Goal: Transaction & Acquisition: Obtain resource

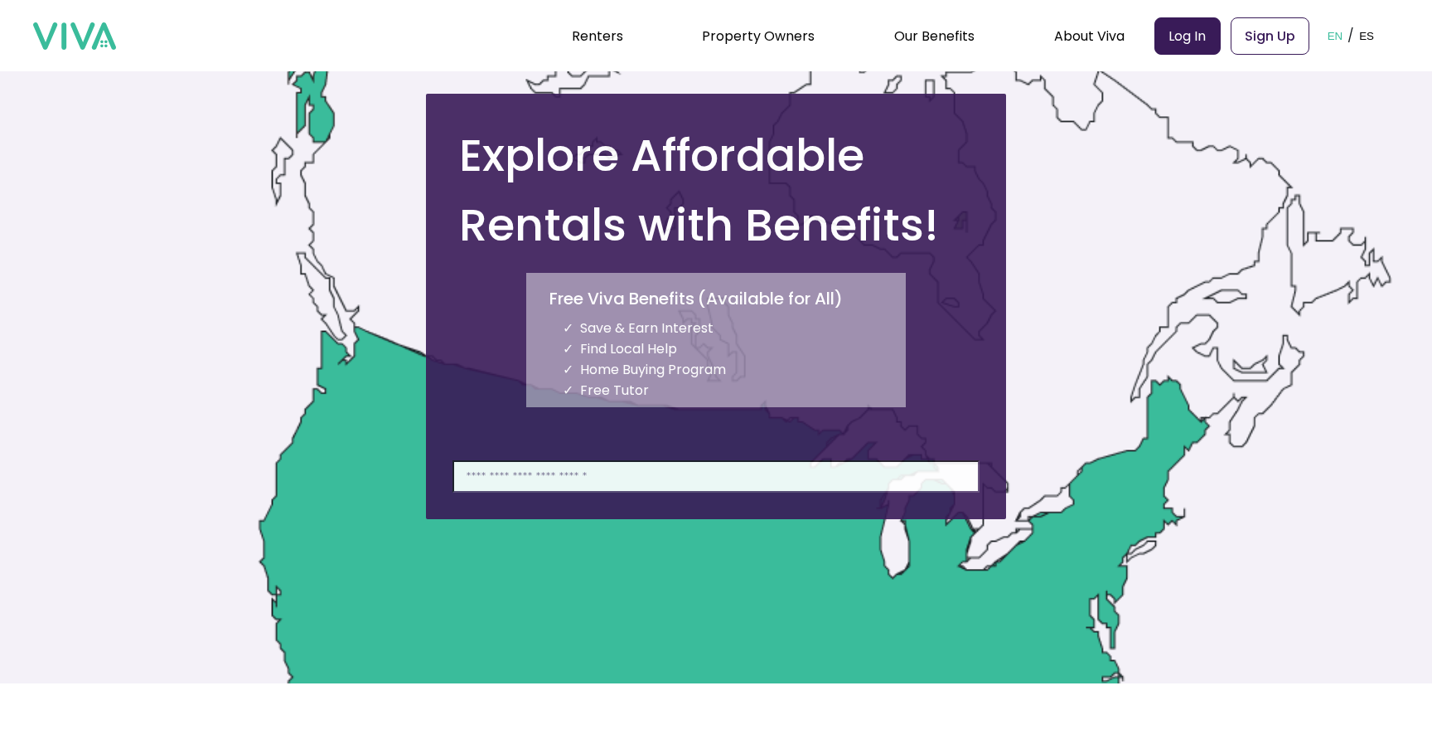
click at [652, 487] on input at bounding box center [716, 476] width 527 height 32
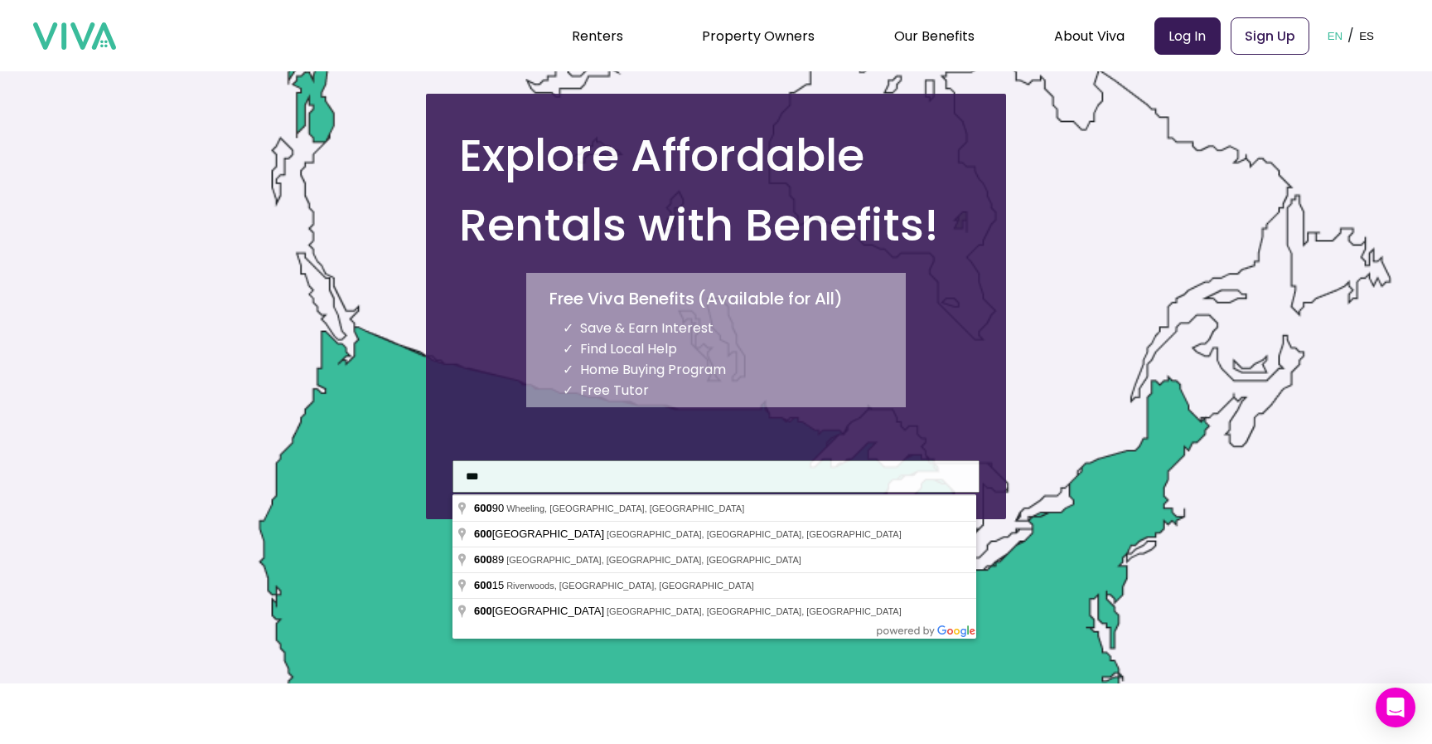
type input "**********"
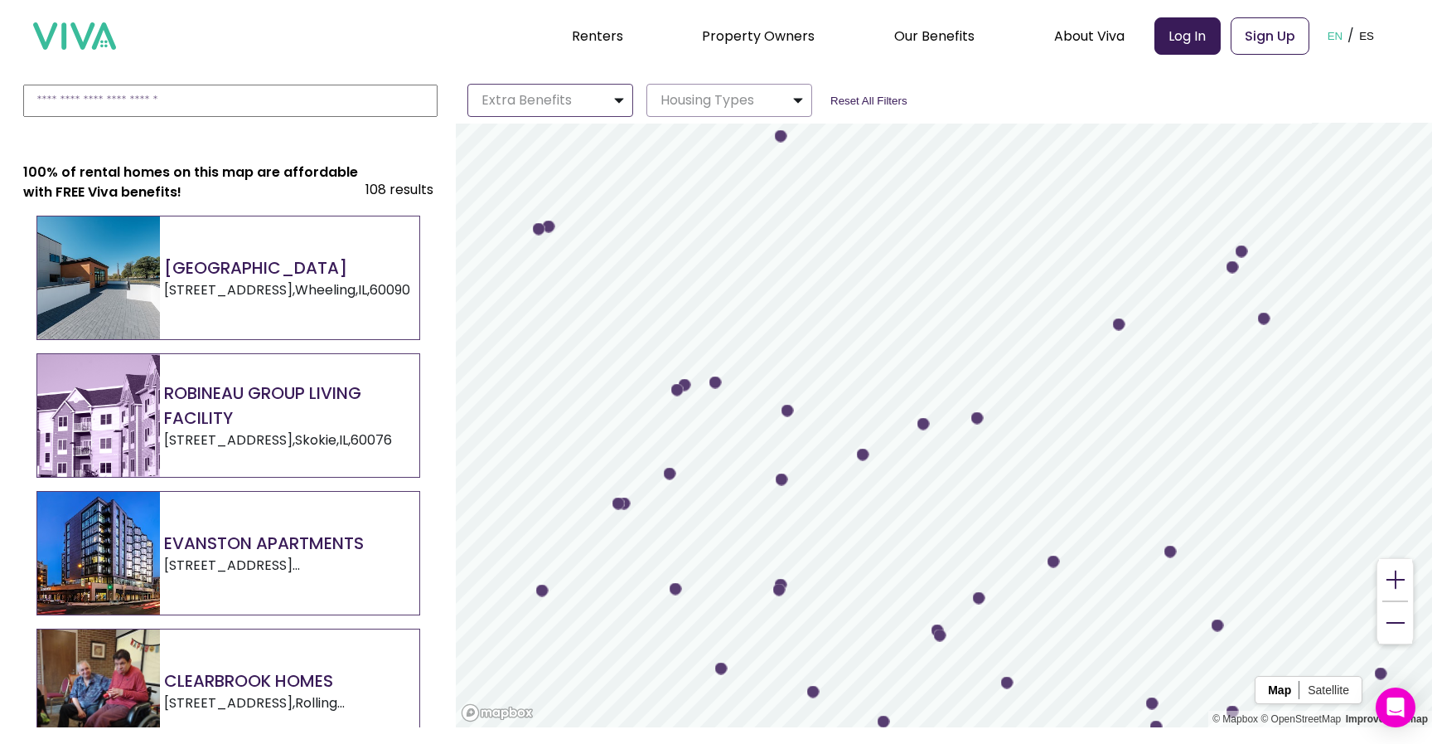
click at [575, 96] on button "Extra Benefits" at bounding box center [551, 100] width 166 height 33
click at [555, 135] on label "Free Doctor" at bounding box center [550, 134] width 164 height 21
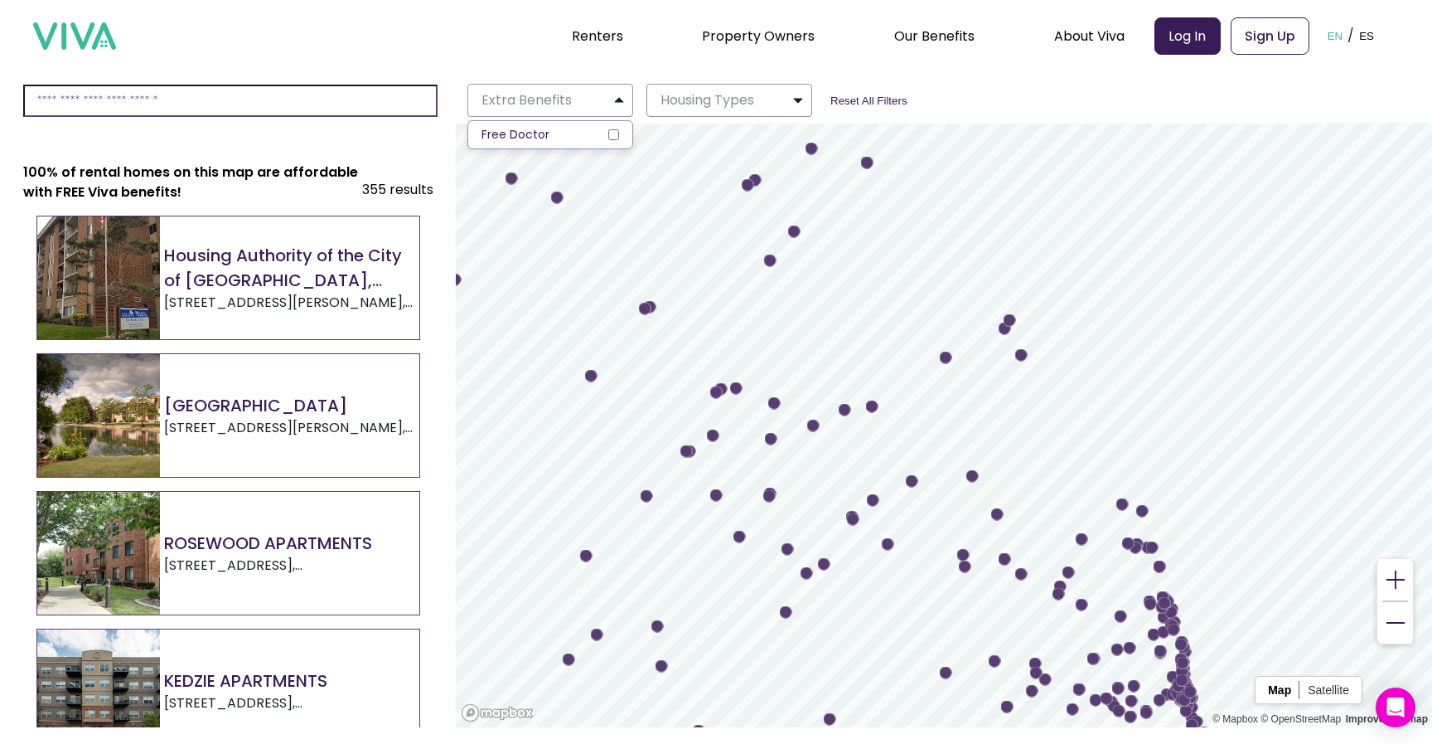
click at [187, 97] on input at bounding box center [230, 101] width 414 height 32
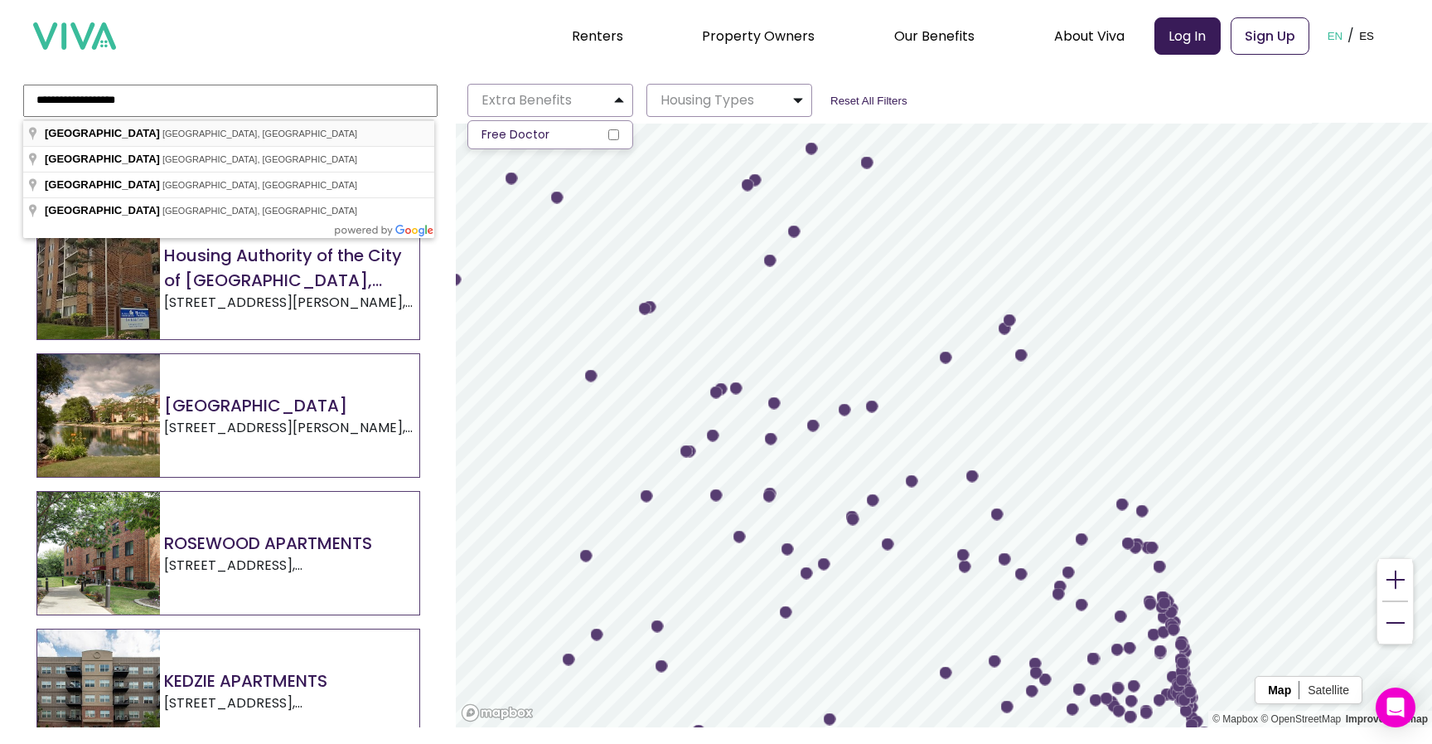
type input "**********"
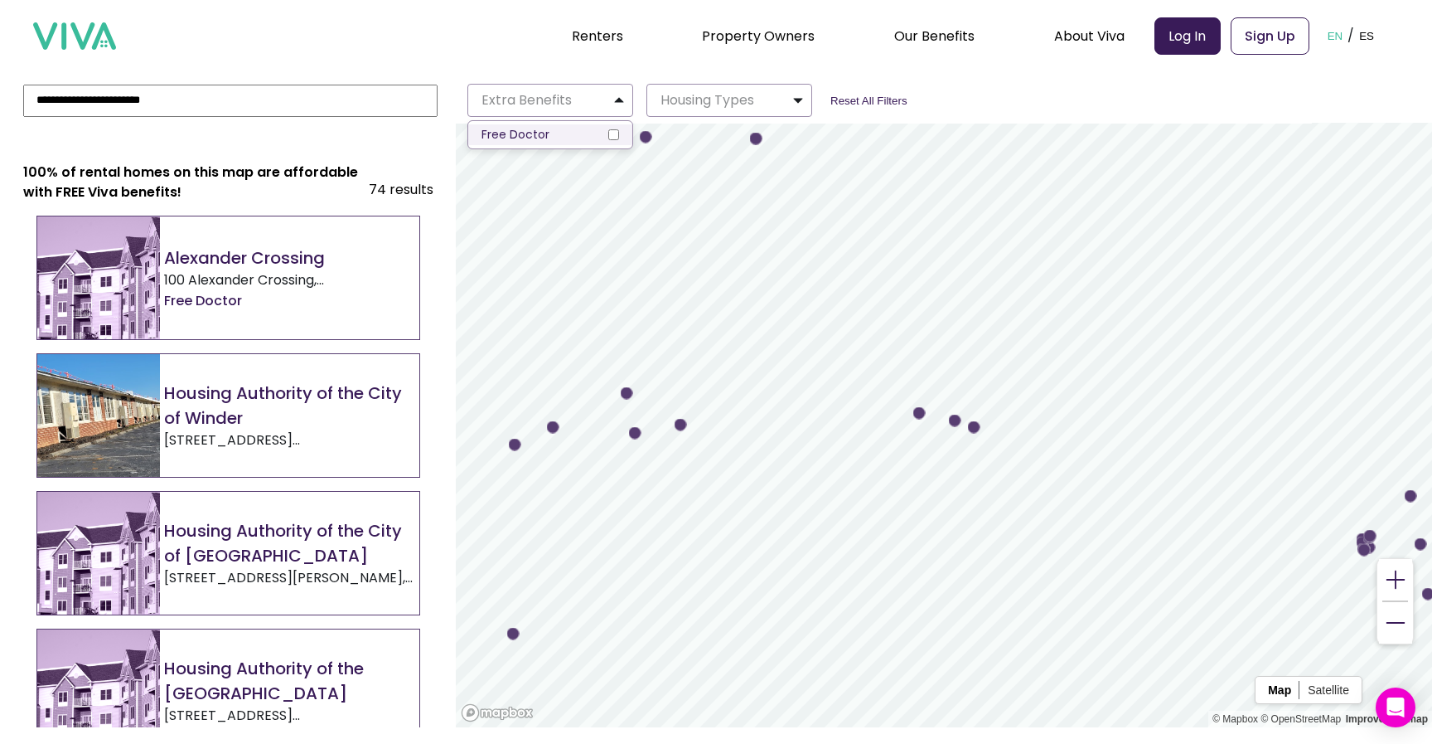
click at [614, 141] on label "Free Doctor" at bounding box center [550, 134] width 164 height 21
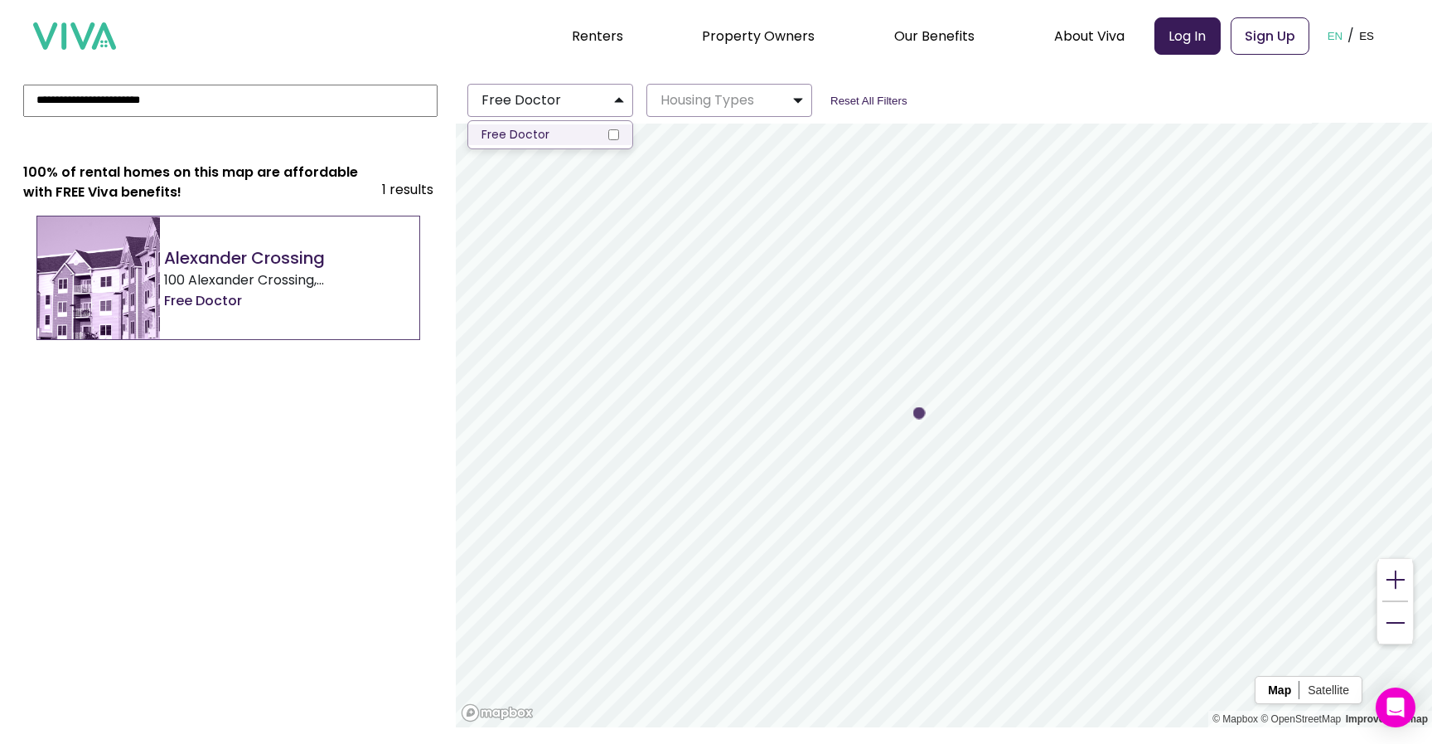
click at [614, 141] on label "Free Doctor" at bounding box center [550, 134] width 164 height 21
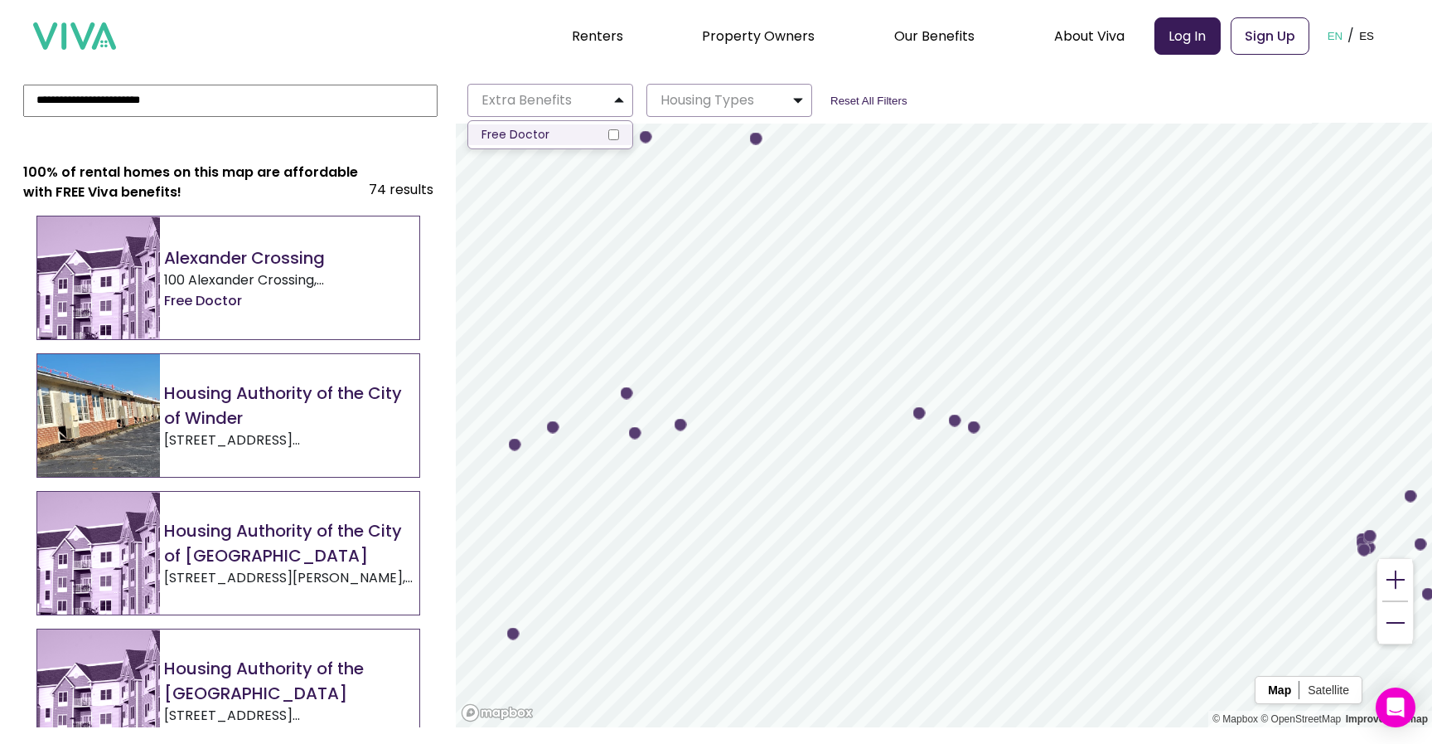
click at [614, 141] on label "Free Doctor" at bounding box center [550, 134] width 164 height 21
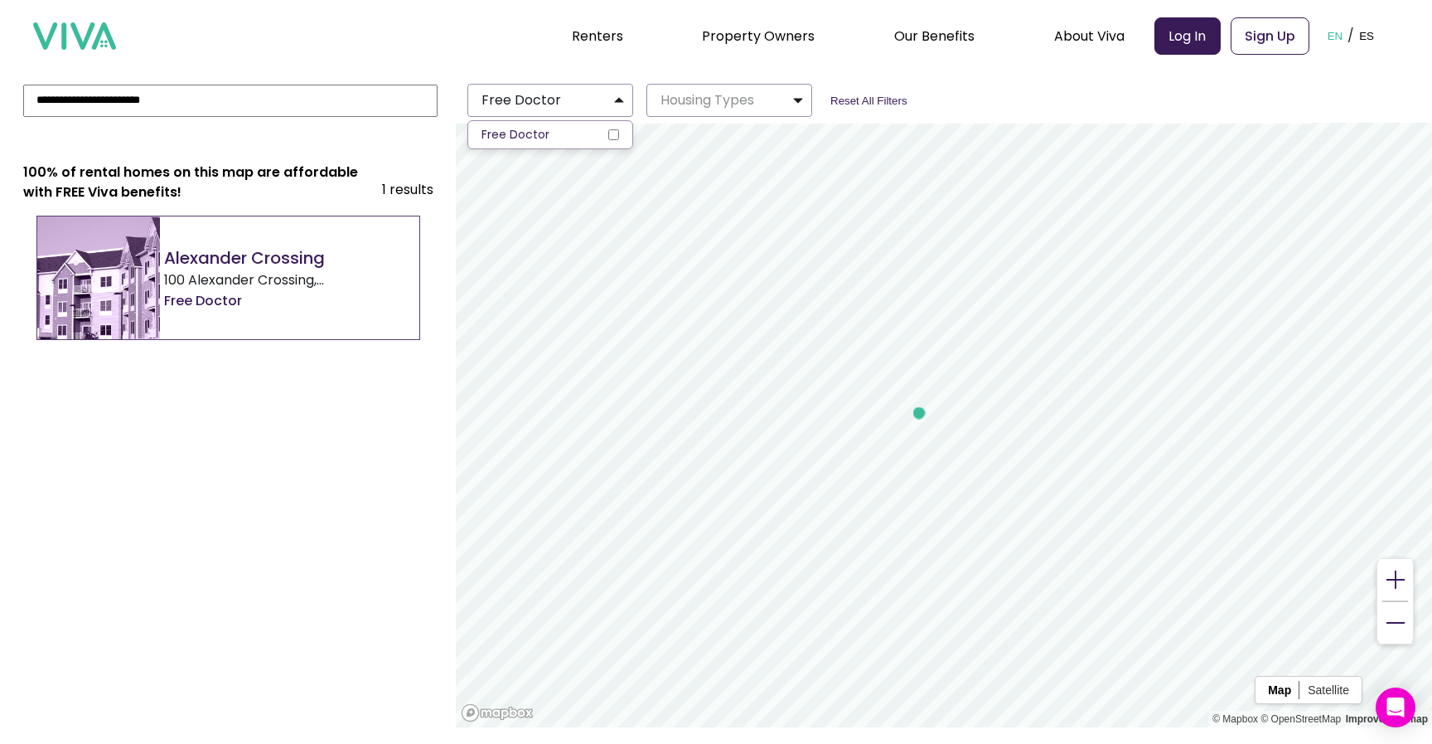
click at [226, 296] on li "Free Doctor" at bounding box center [205, 300] width 82 height 21
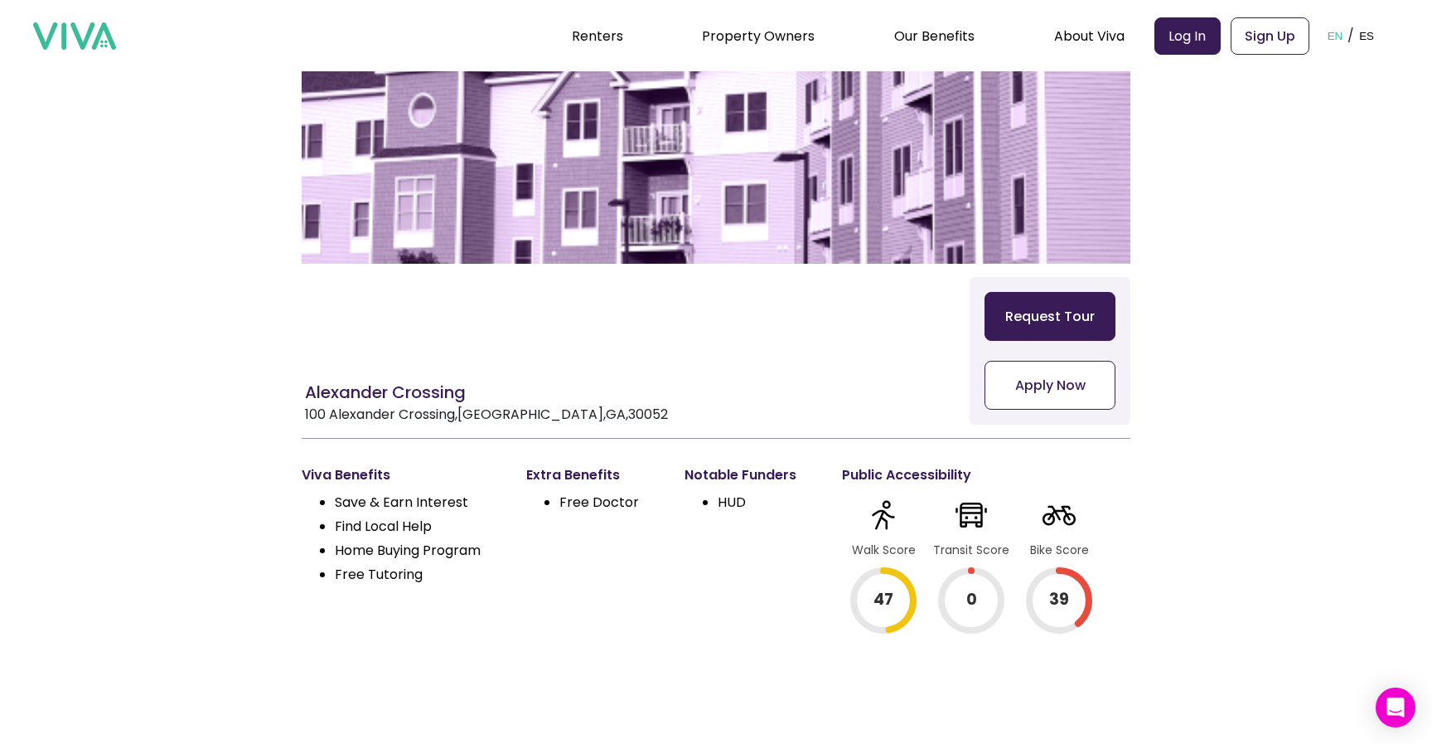
click at [1059, 316] on button "Request Tour" at bounding box center [1050, 316] width 131 height 49
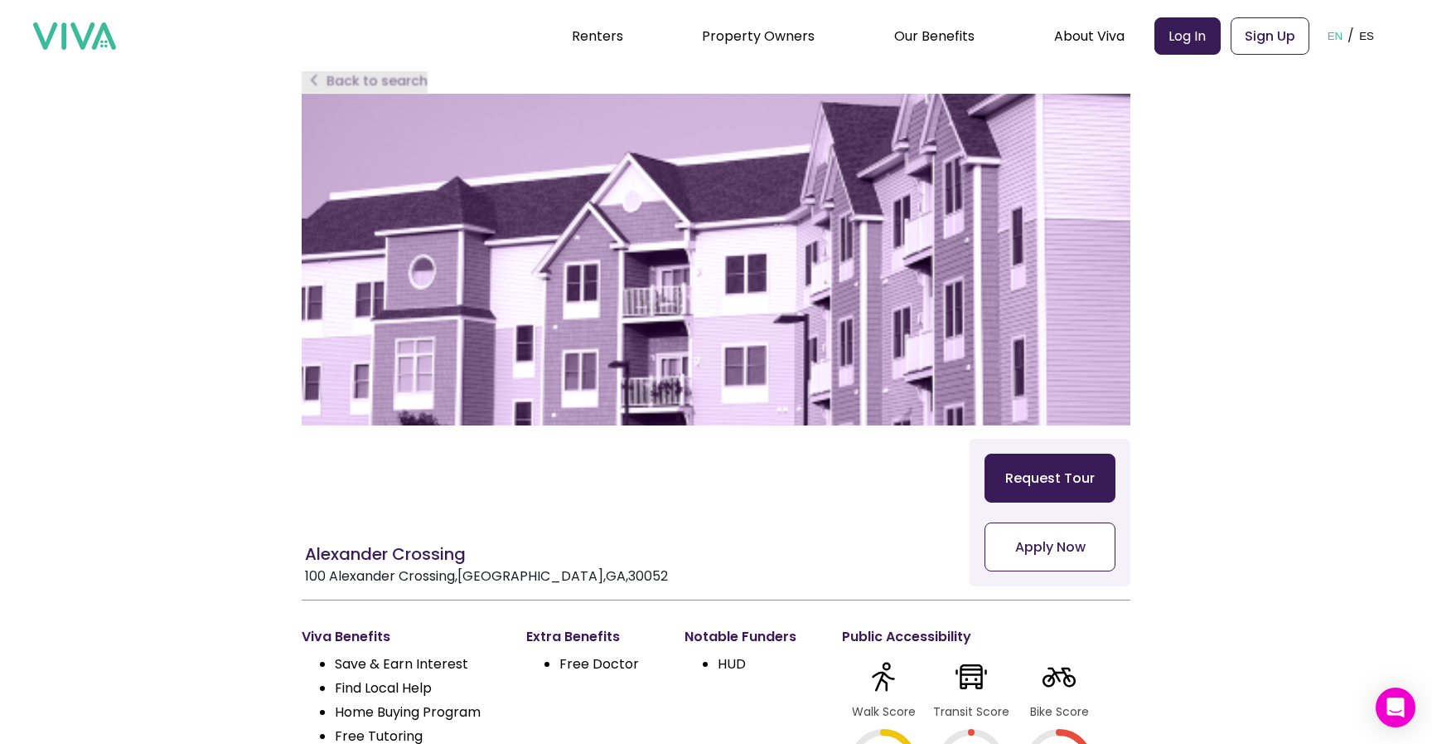
click at [377, 81] on div "Back to search Alexander Crossing [STREET_ADDRESS] Request Tour Apply Now Viva …" at bounding box center [716, 428] width 829 height 733
click at [356, 90] on div "Back to search Alexander Crossing [STREET_ADDRESS] Request Tour Apply Now Viva …" at bounding box center [716, 428] width 829 height 733
click at [355, 90] on div "Back to search Alexander Crossing [STREET_ADDRESS] Request Tour Apply Now Viva …" at bounding box center [716, 428] width 829 height 733
click at [254, 231] on section "Property Details Back to search Alexander Crossing [STREET_ADDRESS] Request Tou…" at bounding box center [716, 428] width 1432 height 733
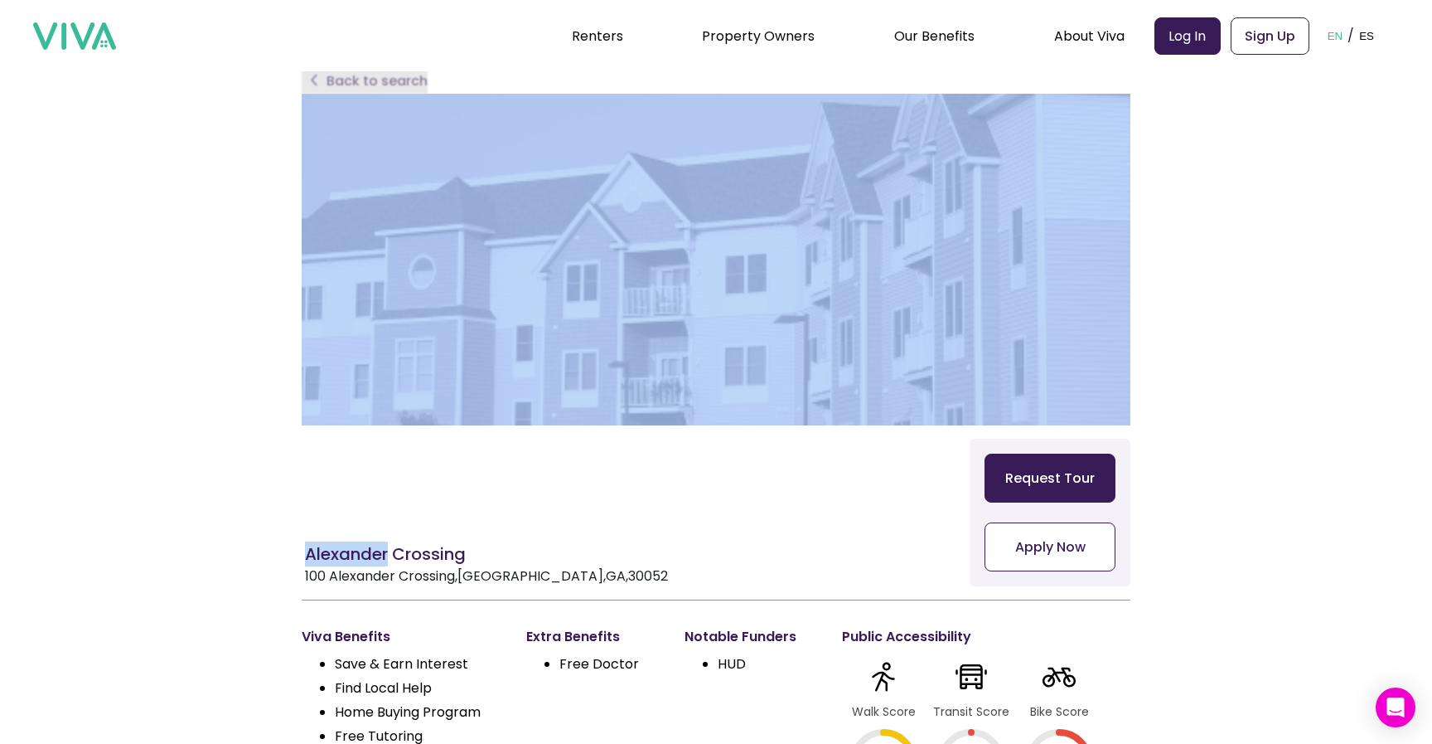
click at [254, 232] on section "Property Details Back to search Alexander Crossing [STREET_ADDRESS] Request Tou…" at bounding box center [716, 428] width 1432 height 733
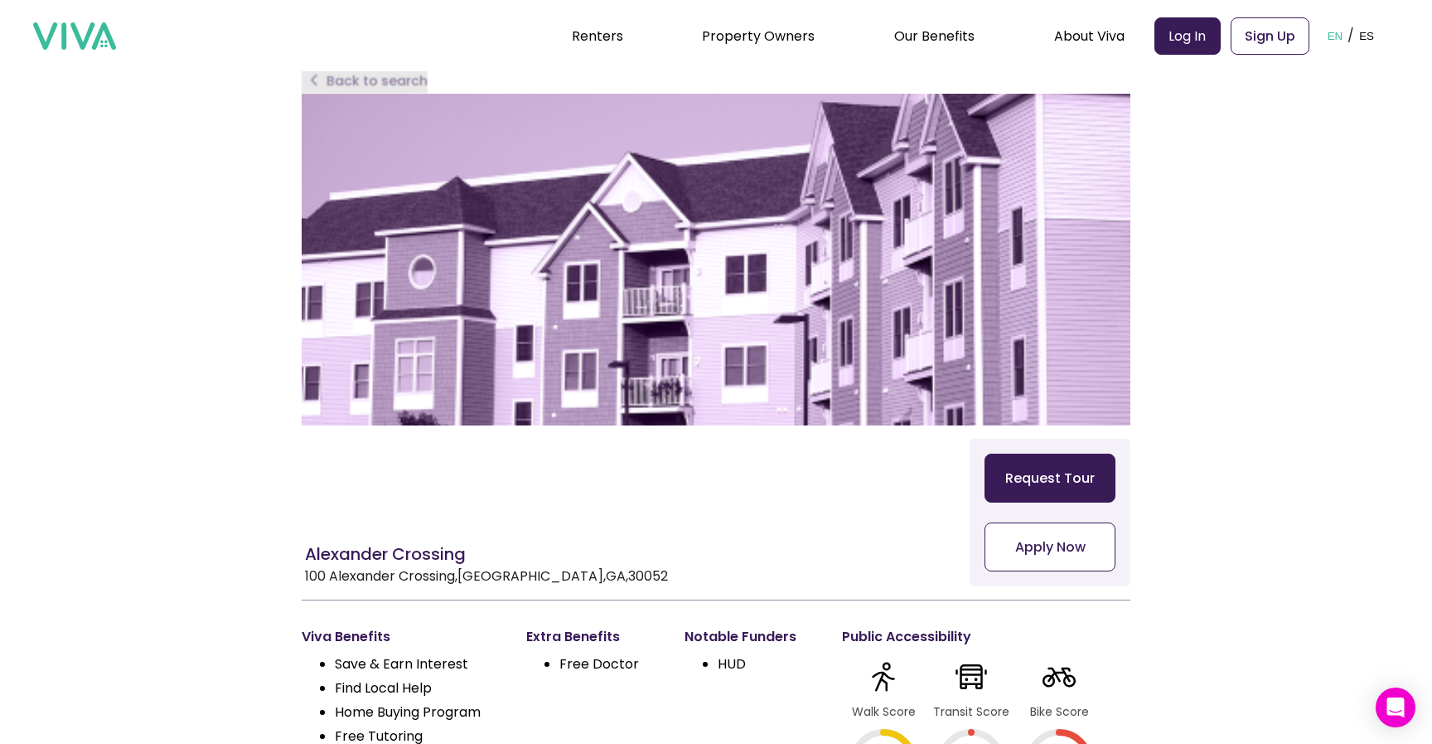
click at [223, 139] on section "Property Details Back to search Alexander Crossing [STREET_ADDRESS] Request Tou…" at bounding box center [716, 428] width 1432 height 733
click at [367, 85] on div "Back to search Alexander Crossing [STREET_ADDRESS] Request Tour Apply Now Viva …" at bounding box center [716, 428] width 829 height 733
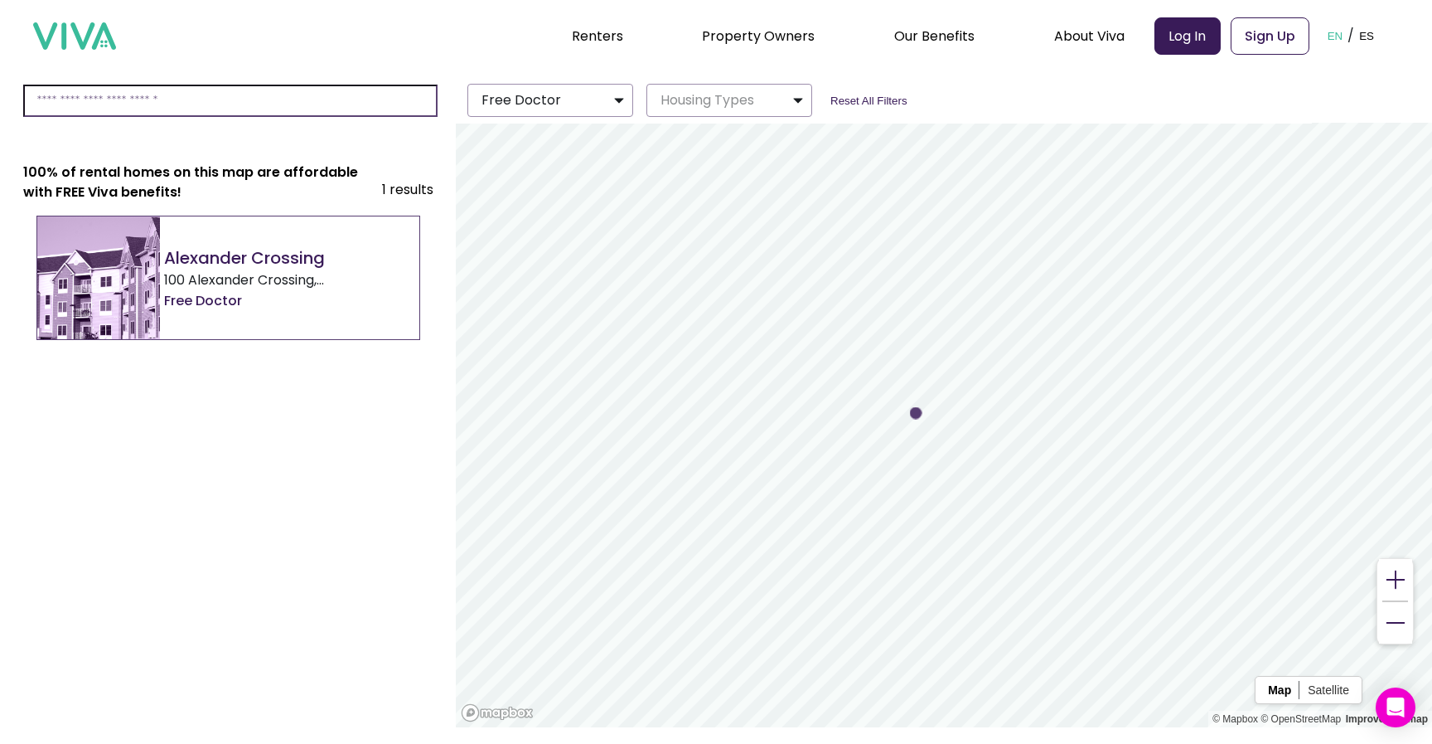
click at [130, 114] on input at bounding box center [230, 101] width 414 height 32
click at [163, 105] on input "*****" at bounding box center [230, 101] width 414 height 32
click at [143, 155] on section "100% of rental homes on this map are affordable with FREE Viva benefits! 1 Resu…" at bounding box center [228, 446] width 456 height 607
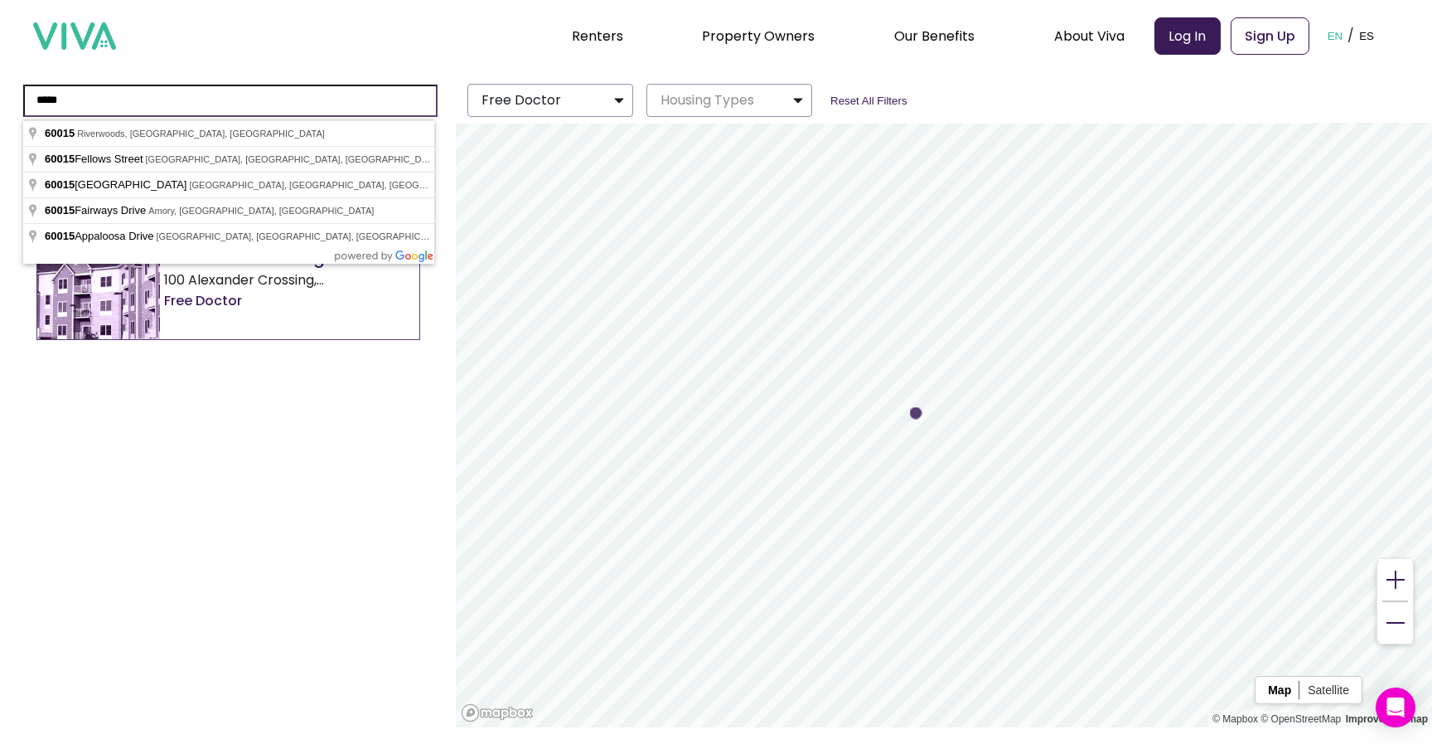
click at [118, 91] on input "*****" at bounding box center [230, 101] width 414 height 32
type input "**********"
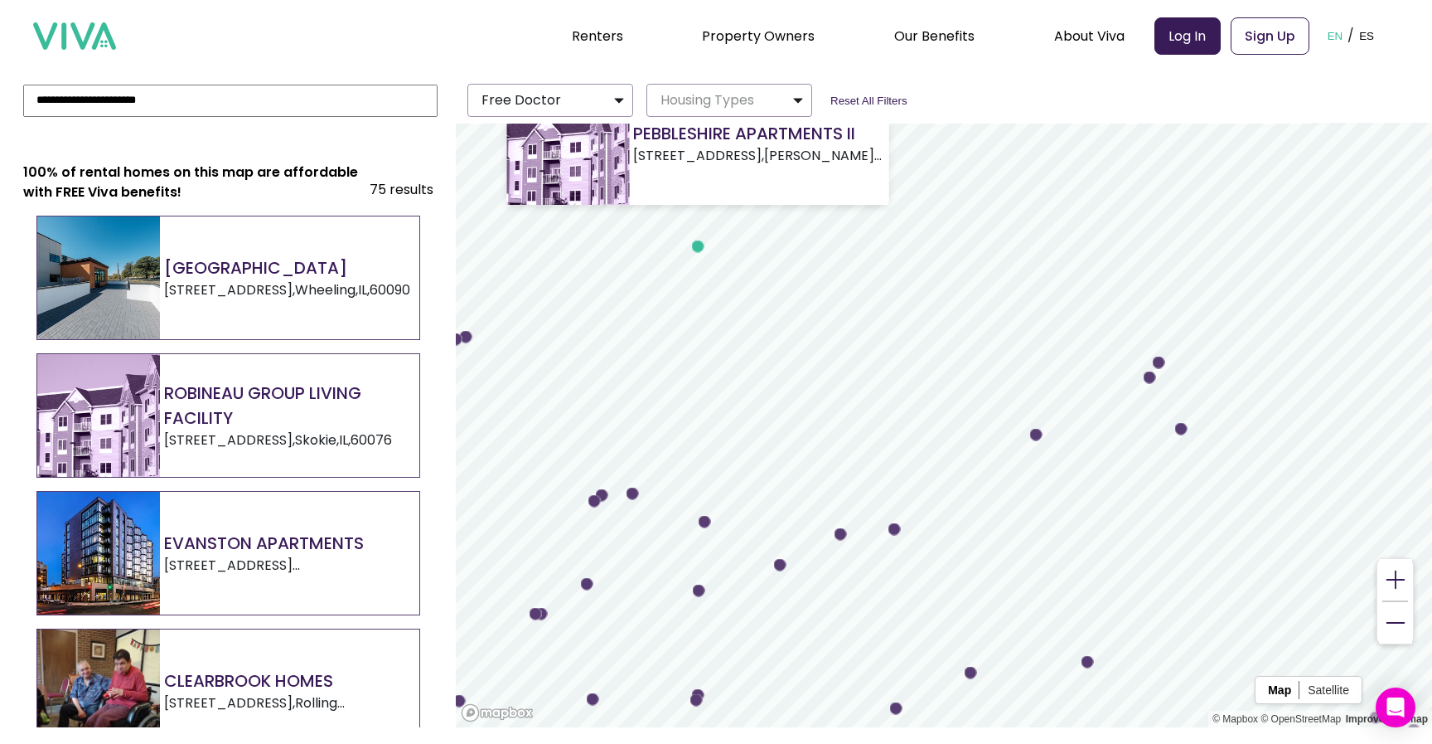
click at [697, 249] on circle "Map marker" at bounding box center [698, 246] width 12 height 12
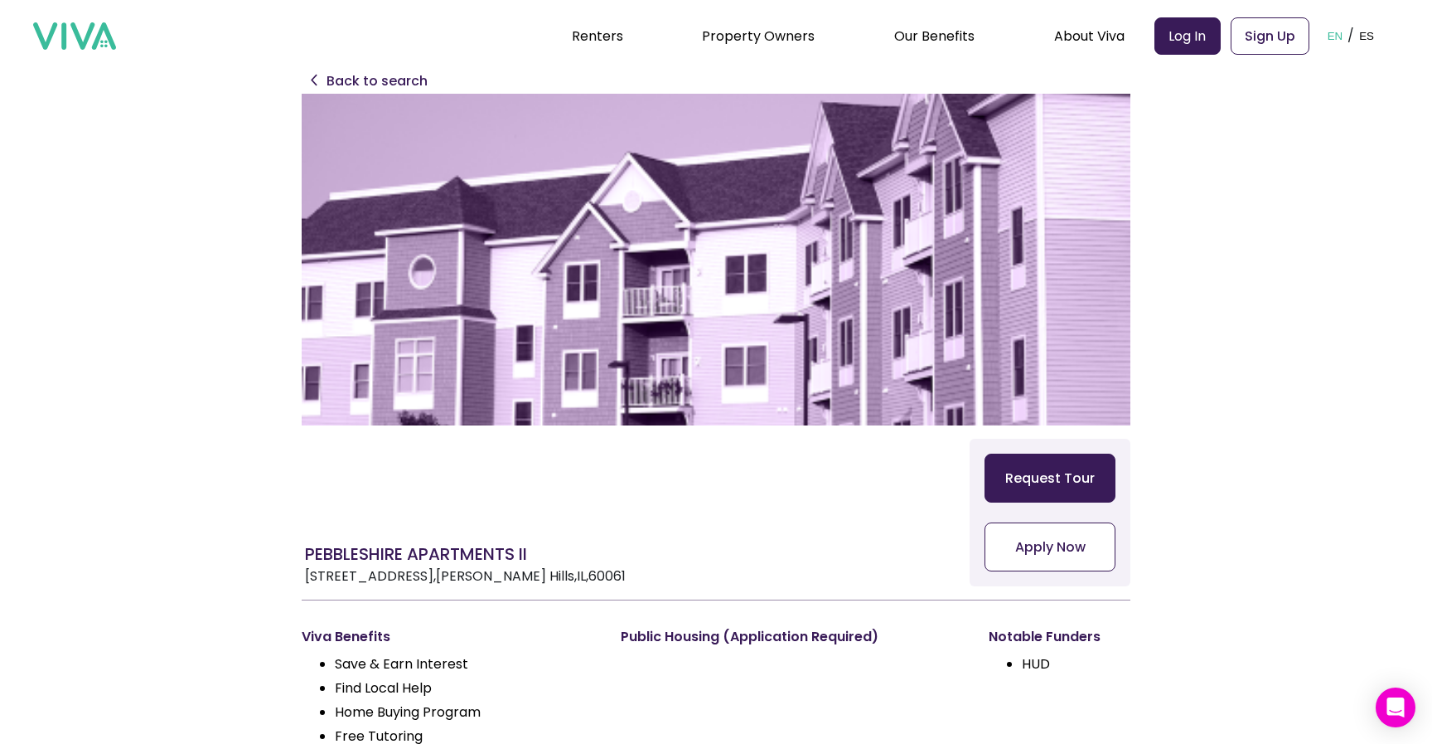
click at [1057, 464] on button "Request Tour" at bounding box center [1050, 477] width 131 height 49
click at [1049, 482] on button "Request Tour" at bounding box center [1050, 477] width 131 height 49
click at [1045, 480] on button "Request Tour" at bounding box center [1050, 477] width 131 height 49
click at [1054, 483] on button "Request Tour" at bounding box center [1050, 477] width 131 height 49
click at [350, 79] on p "Back to search" at bounding box center [377, 81] width 101 height 20
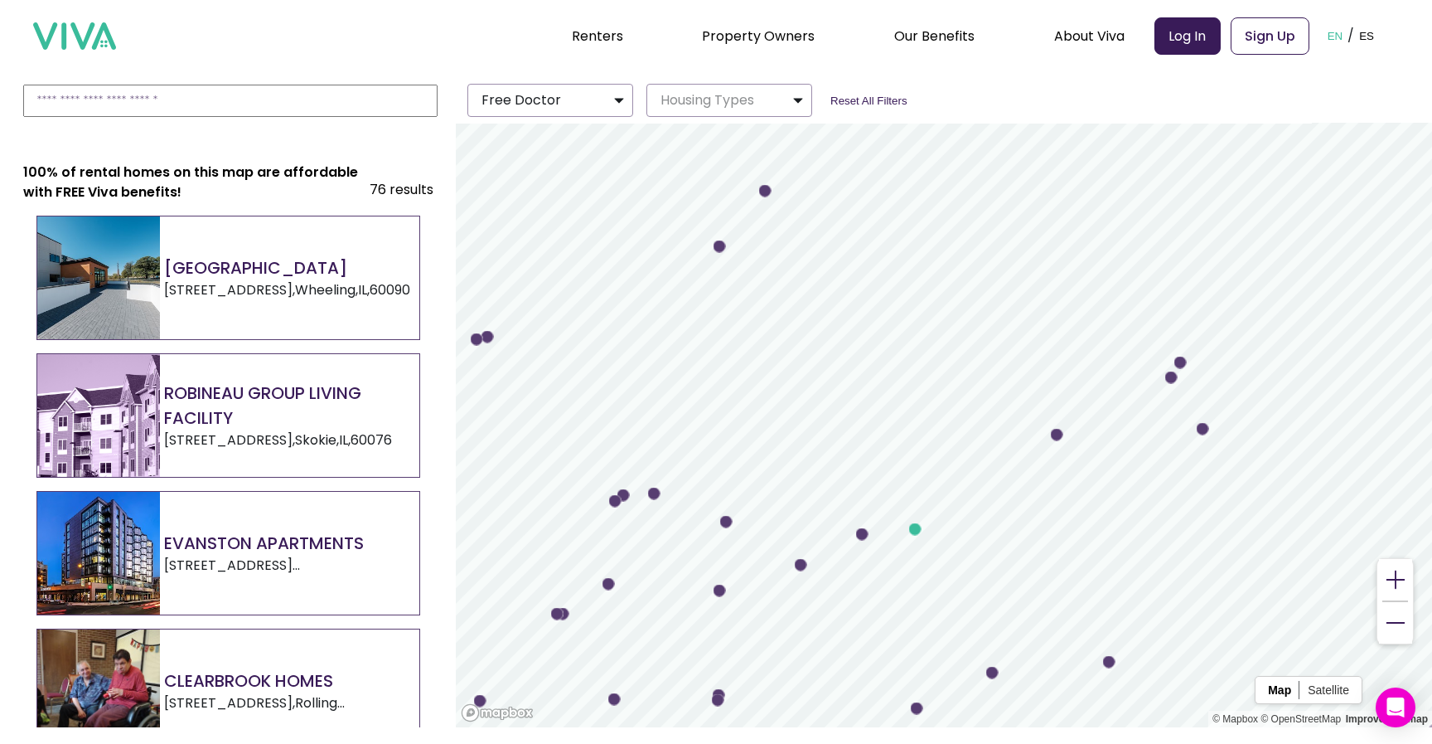
click at [284, 260] on h2 "[GEOGRAPHIC_DATA]" at bounding box center [287, 267] width 246 height 25
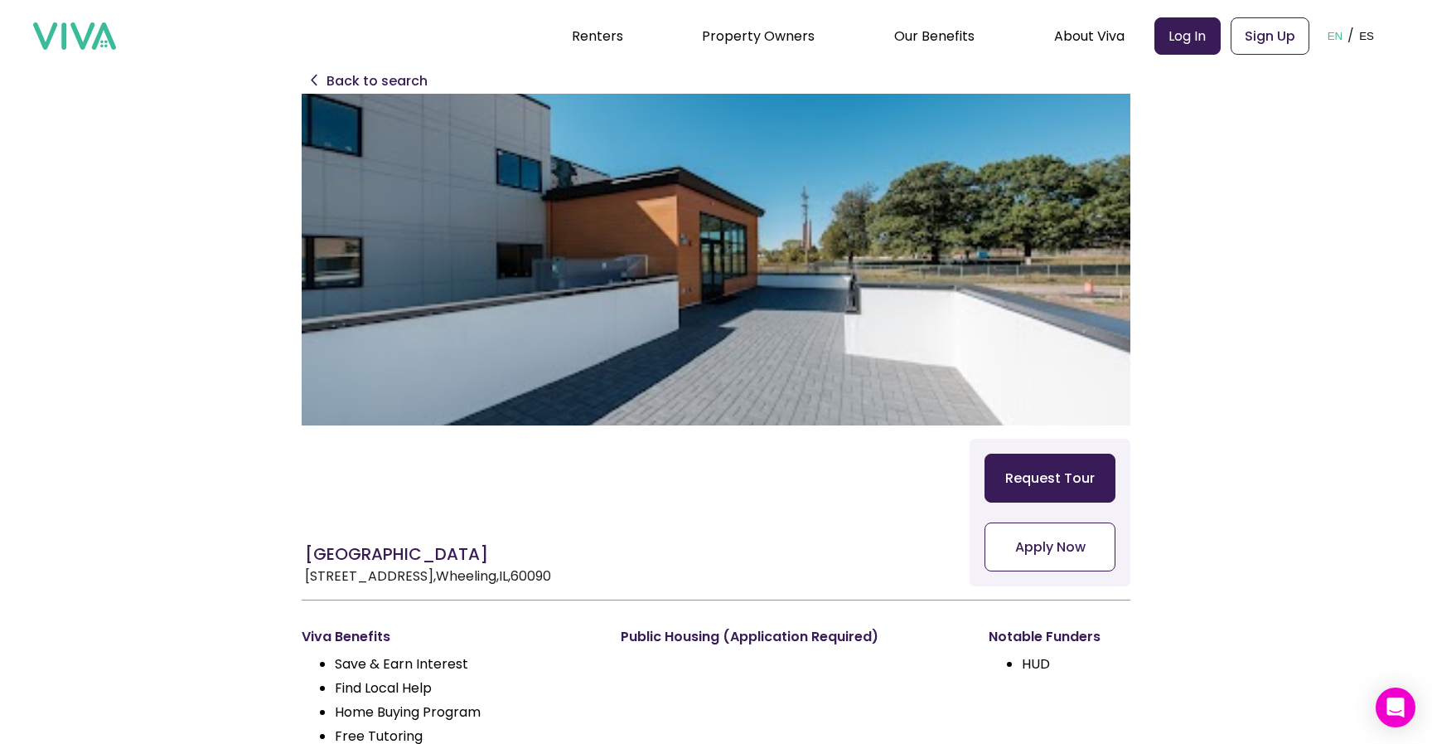
click at [1049, 477] on button "Request Tour" at bounding box center [1050, 477] width 131 height 49
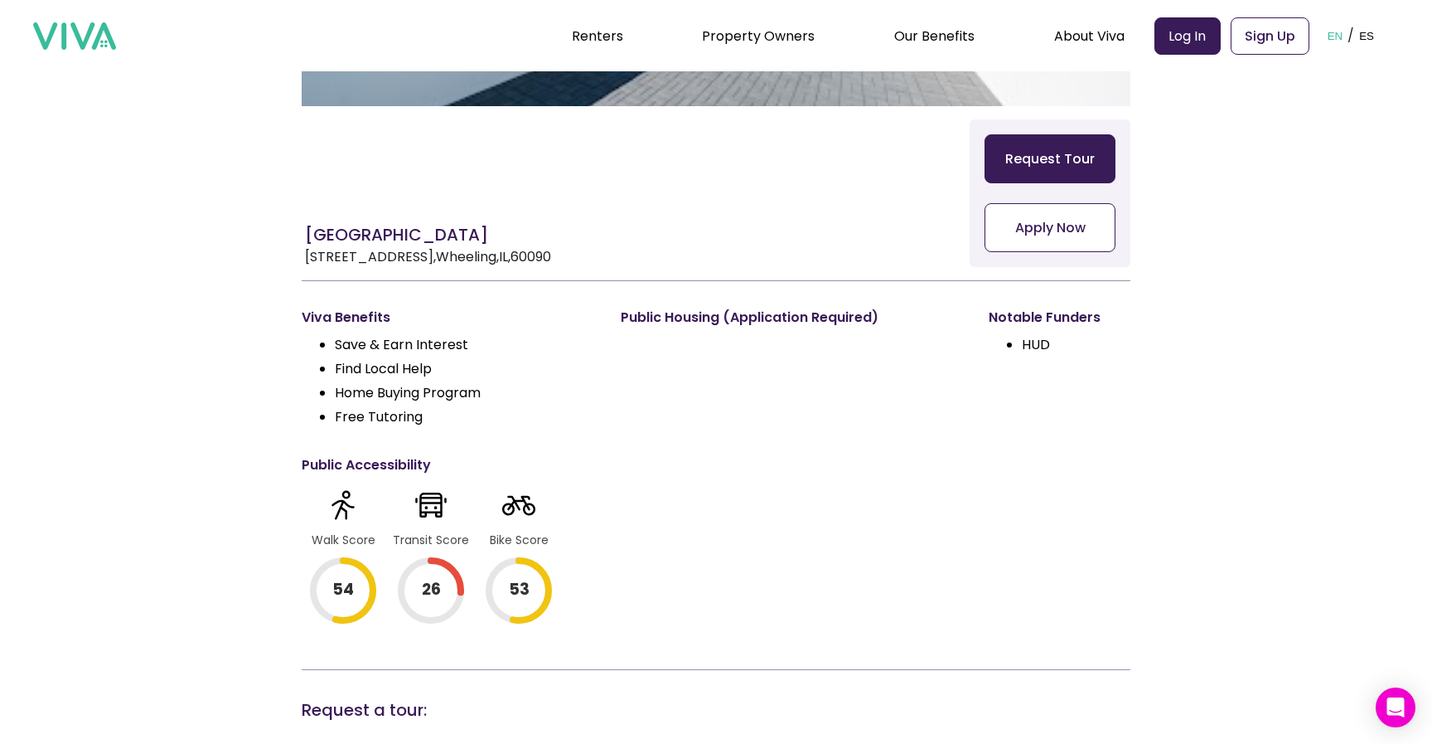
scroll to position [95, 0]
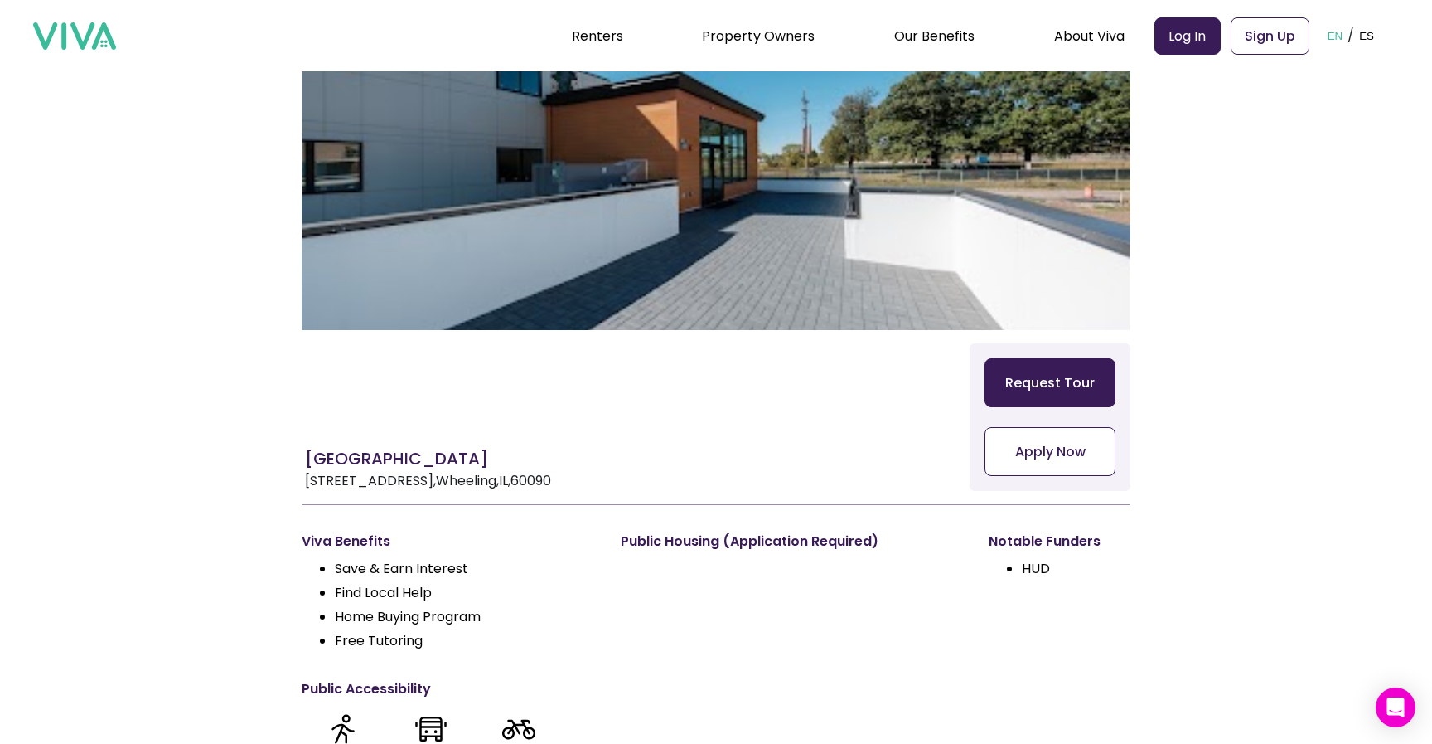
click at [1051, 456] on button "Apply Now" at bounding box center [1050, 451] width 131 height 49
